Goal: Task Accomplishment & Management: Manage account settings

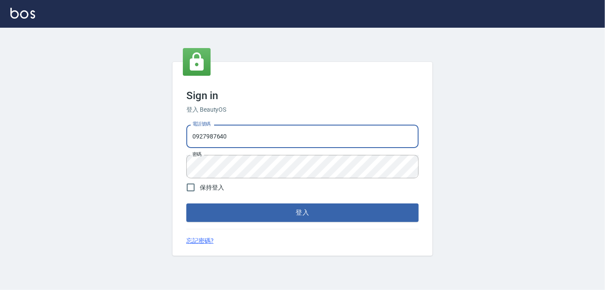
drag, startPoint x: 237, startPoint y: 143, endPoint x: 130, endPoint y: 128, distance: 107.7
click at [130, 128] on div "Sign in 登入 BeautyOS 電話號碼 0927987640 電話號碼 密碼 密碼 保持登入 登入 忘記密碼?" at bounding box center [302, 159] width 605 height 263
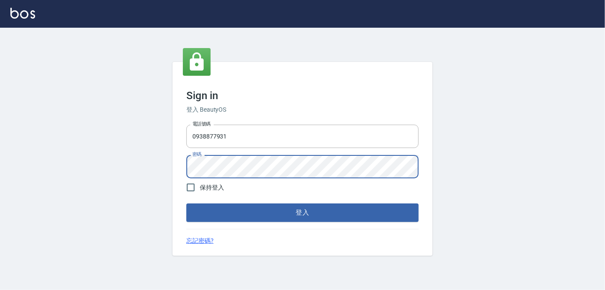
click at [186, 204] on button "登入" at bounding box center [302, 213] width 232 height 18
click at [196, 152] on label "密碼" at bounding box center [196, 154] width 9 height 7
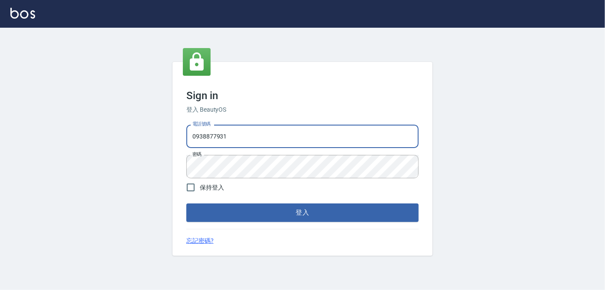
drag, startPoint x: 238, startPoint y: 139, endPoint x: 111, endPoint y: 157, distance: 128.3
click at [111, 157] on div "Sign in 登入 BeautyOS 電話號碼 0938877931 電話號碼 密碼 密碼 保持登入 登入 忘記密碼?" at bounding box center [302, 159] width 605 height 263
type input "0939367977"
click at [231, 214] on button "登入" at bounding box center [302, 213] width 232 height 18
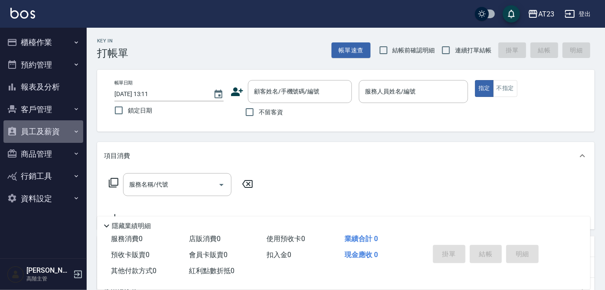
click at [55, 138] on button "員工及薪資" at bounding box center [43, 131] width 80 height 23
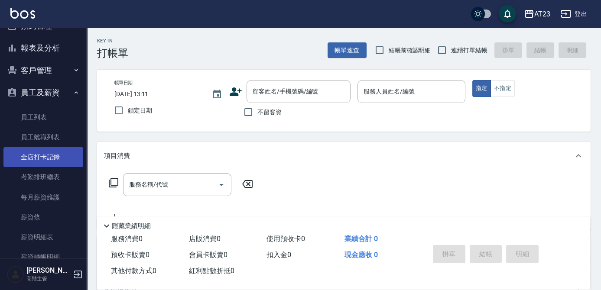
scroll to position [128, 0]
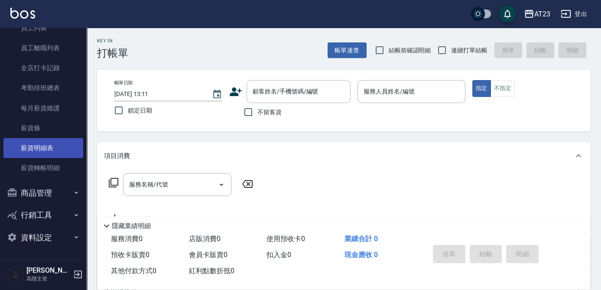
click at [52, 150] on link "薪資明細表" at bounding box center [43, 148] width 80 height 20
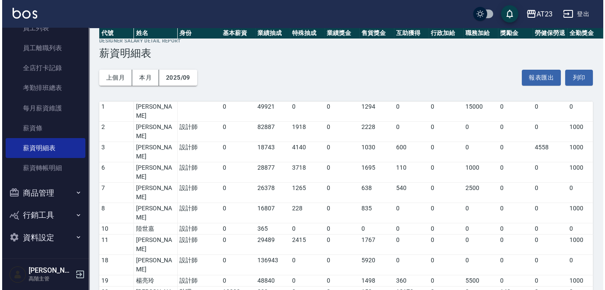
scroll to position [197, 0]
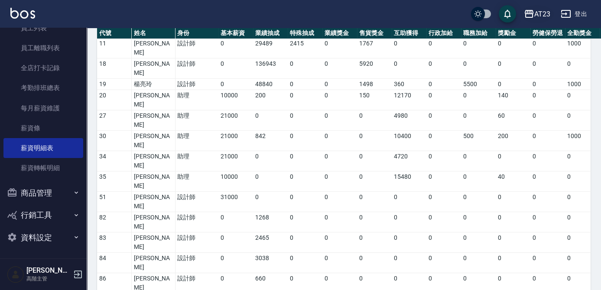
click at [549, 14] on div "AT23" at bounding box center [542, 14] width 16 height 11
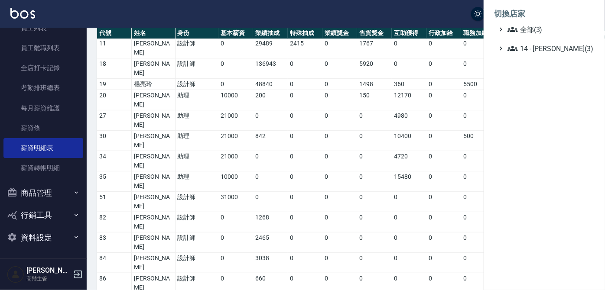
click at [537, 19] on li "切換店家" at bounding box center [544, 13] width 101 height 21
click at [533, 52] on span "14 - 李欣哲(3)" at bounding box center [550, 48] width 84 height 10
click at [534, 85] on span "名留北新" at bounding box center [551, 85] width 81 height 10
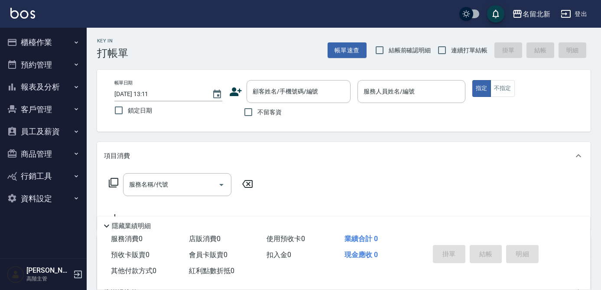
click at [43, 134] on button "員工及薪資" at bounding box center [43, 131] width 80 height 23
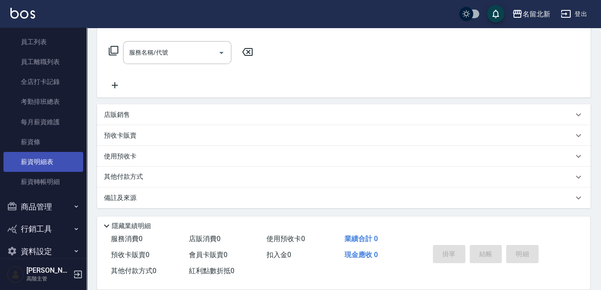
scroll to position [128, 0]
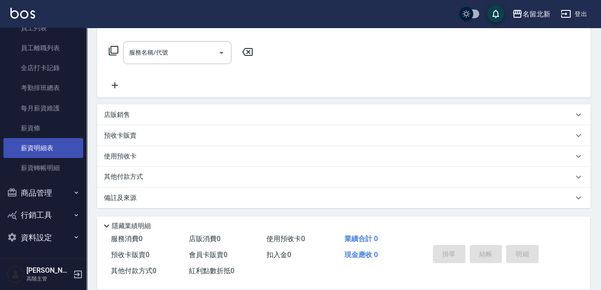
click at [35, 155] on link "薪資明細表" at bounding box center [43, 148] width 80 height 20
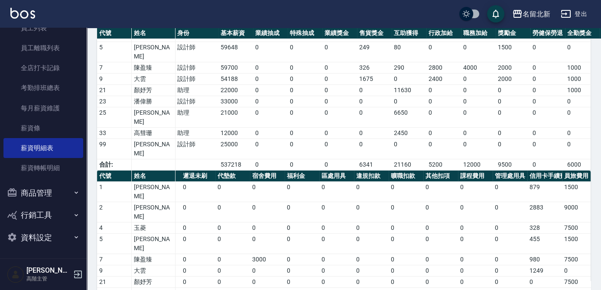
scroll to position [0, 356]
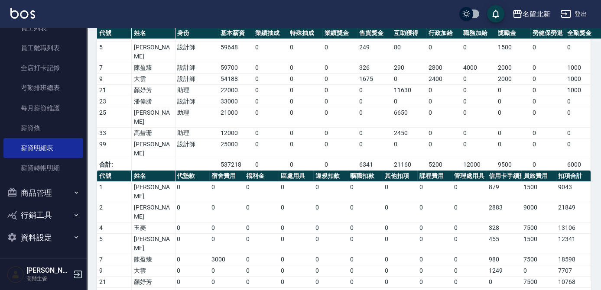
drag, startPoint x: 100, startPoint y: 137, endPoint x: 602, endPoint y: 285, distance: 523.8
click at [601, 285] on html "名留北新 登出 櫃檯作業 打帳單 帳單列表 掛單列表 座位開單 營業儀表板 現金收支登錄 高階收支登錄 材料自購登錄 每日結帳 排班表 現場電腦打卡 掃碼打卡…" at bounding box center [300, 131] width 601 height 485
copy thead "a dense table"
click at [293, 266] on td "0" at bounding box center [296, 271] width 35 height 11
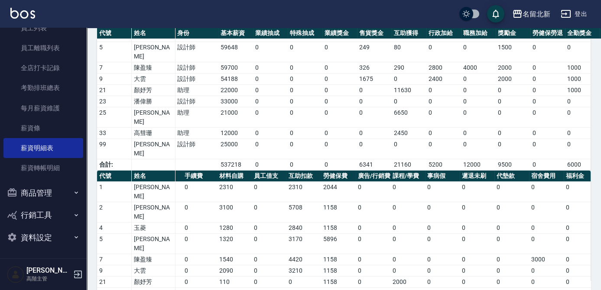
scroll to position [0, 0]
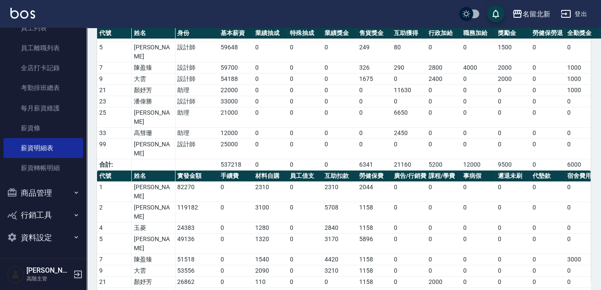
click at [588, 13] on button "登出" at bounding box center [573, 14] width 33 height 16
